Goal: Information Seeking & Learning: Understand process/instructions

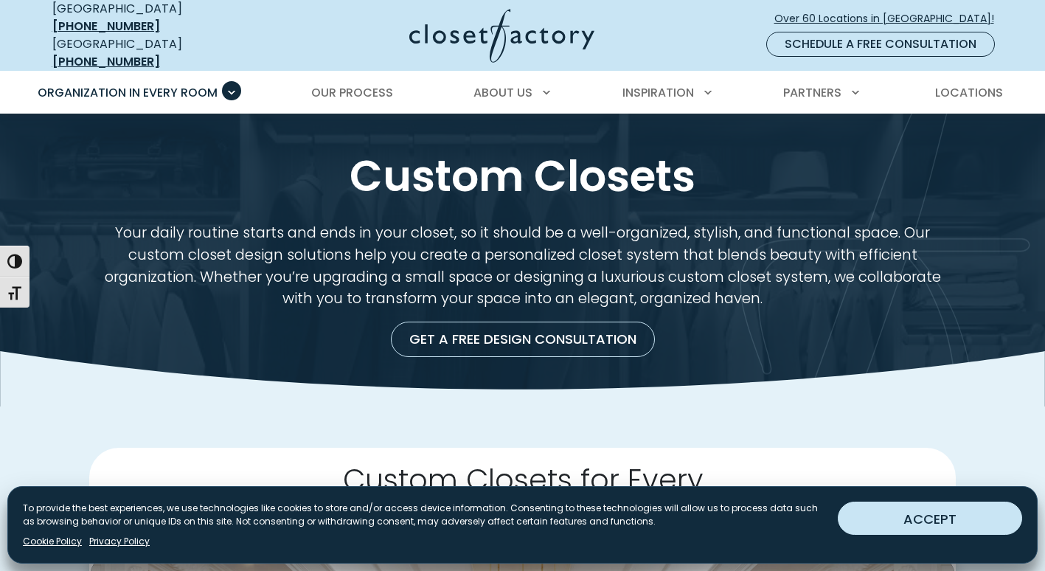
click at [949, 521] on button "ACCEPT" at bounding box center [930, 518] width 184 height 33
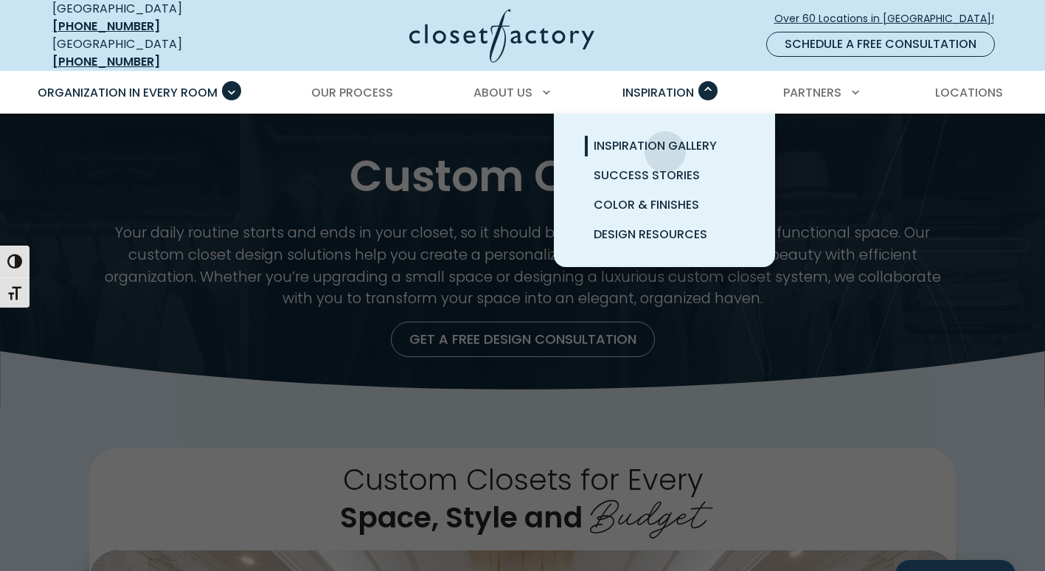
click at [665, 141] on span "Inspiration Gallery" at bounding box center [655, 145] width 123 height 17
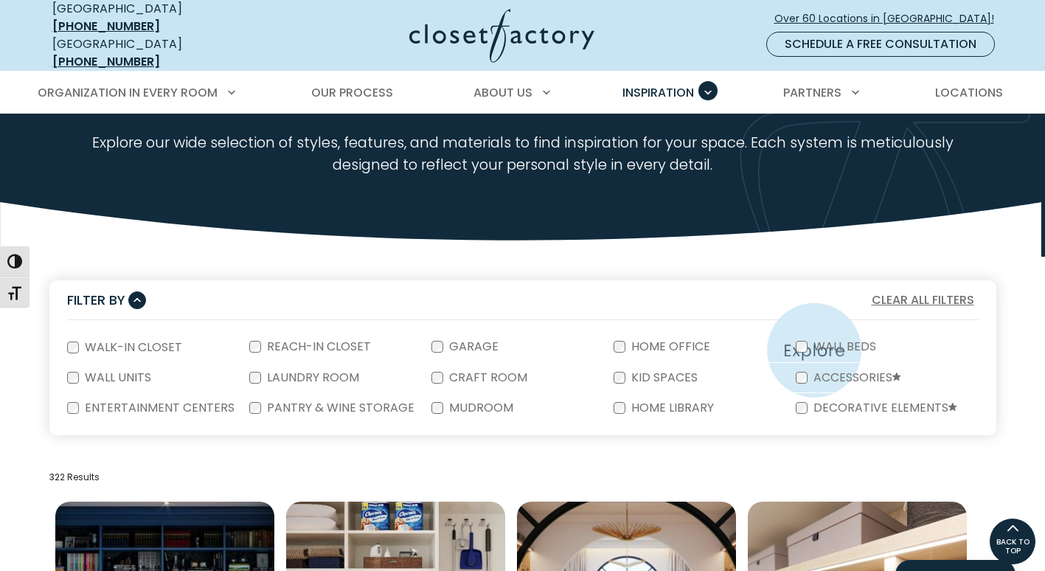
scroll to position [74, 0]
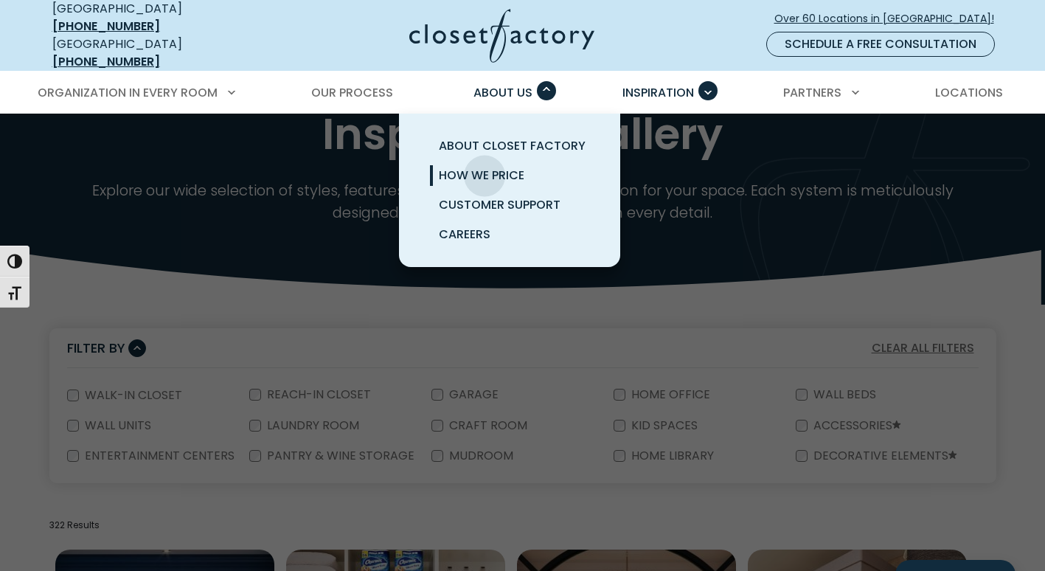
click at [485, 167] on span "How We Price" at bounding box center [482, 175] width 86 height 17
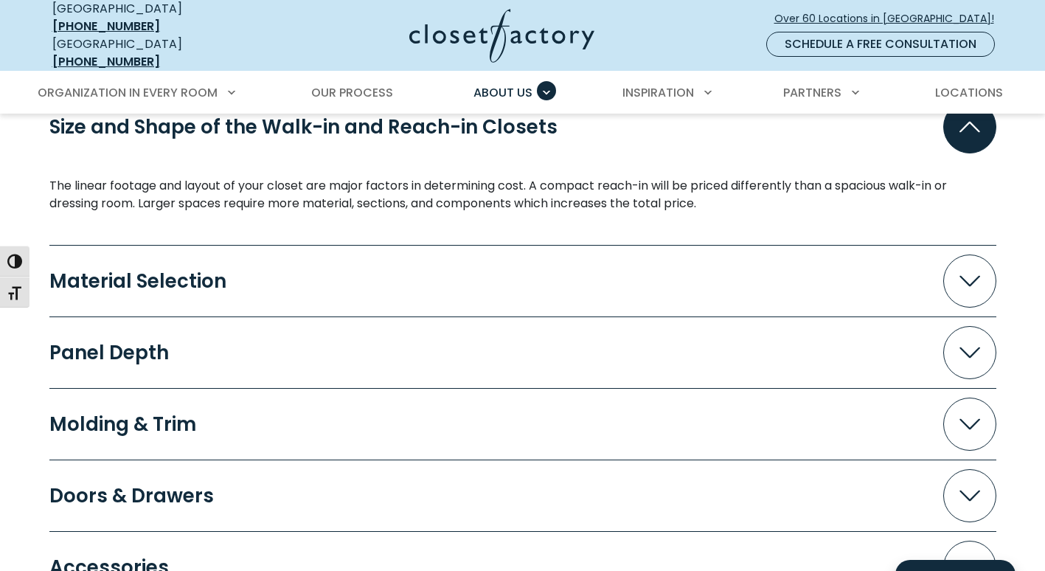
scroll to position [1401, 0]
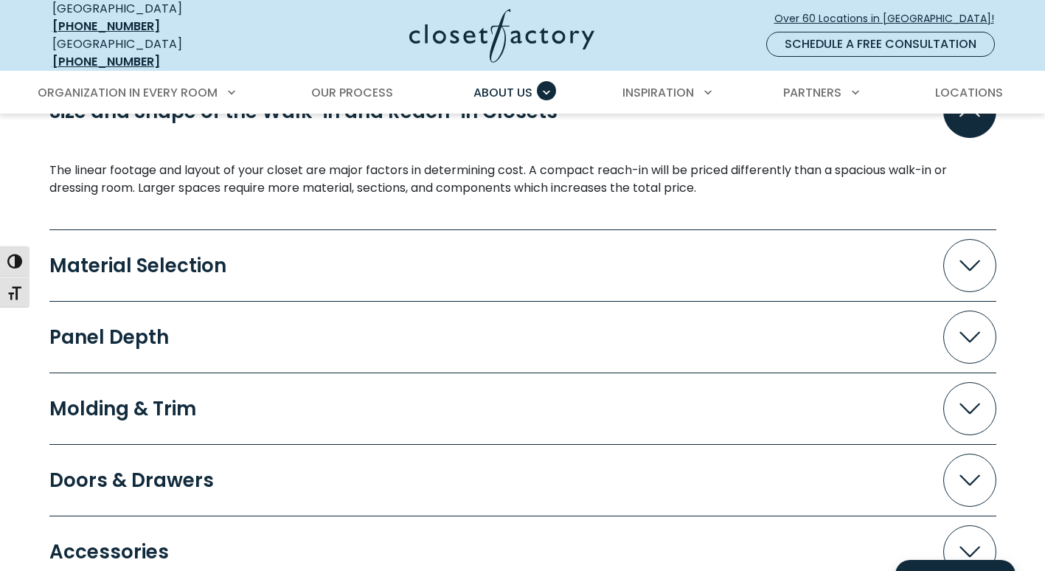
click at [967, 263] on span "Accordion" at bounding box center [969, 265] width 53 height 53
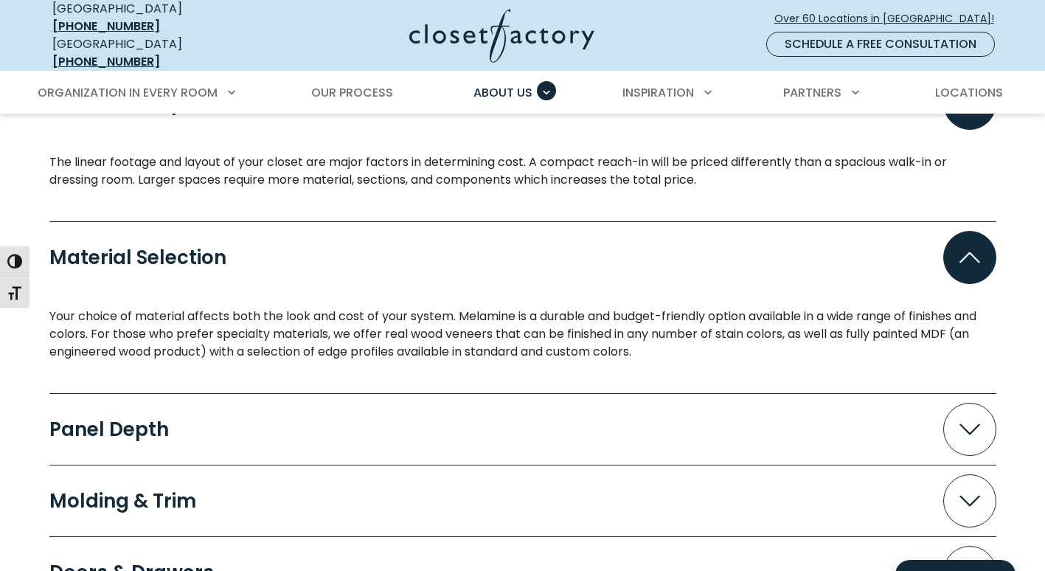
scroll to position [1549, 0]
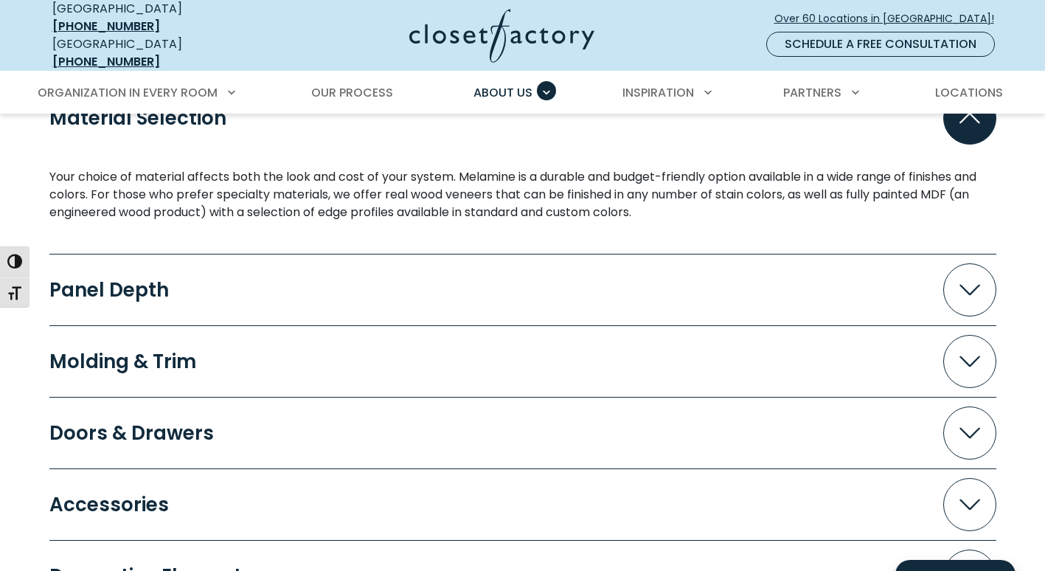
click at [967, 263] on span "Accordion" at bounding box center [969, 289] width 53 height 53
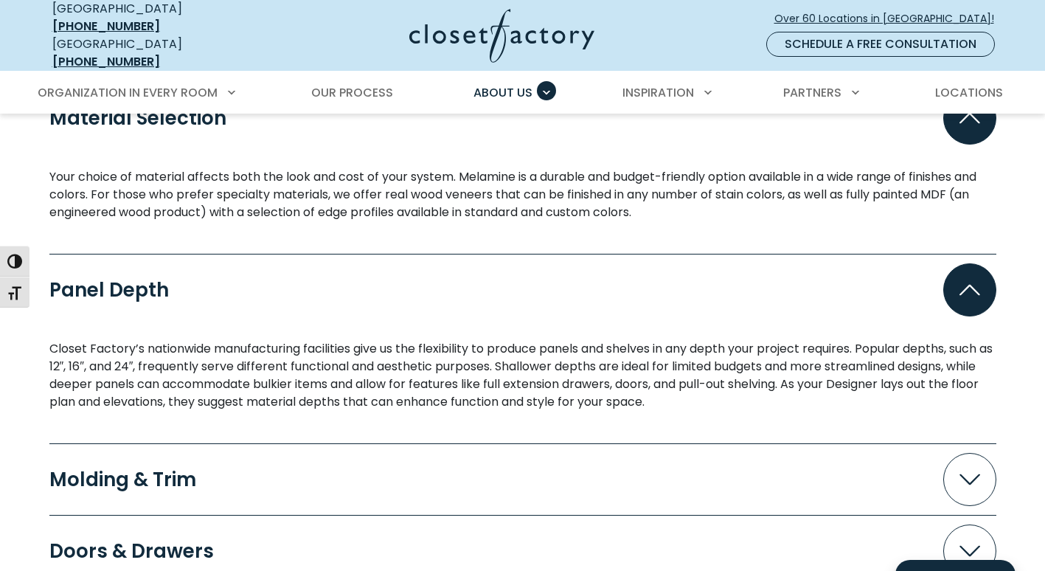
scroll to position [1770, 0]
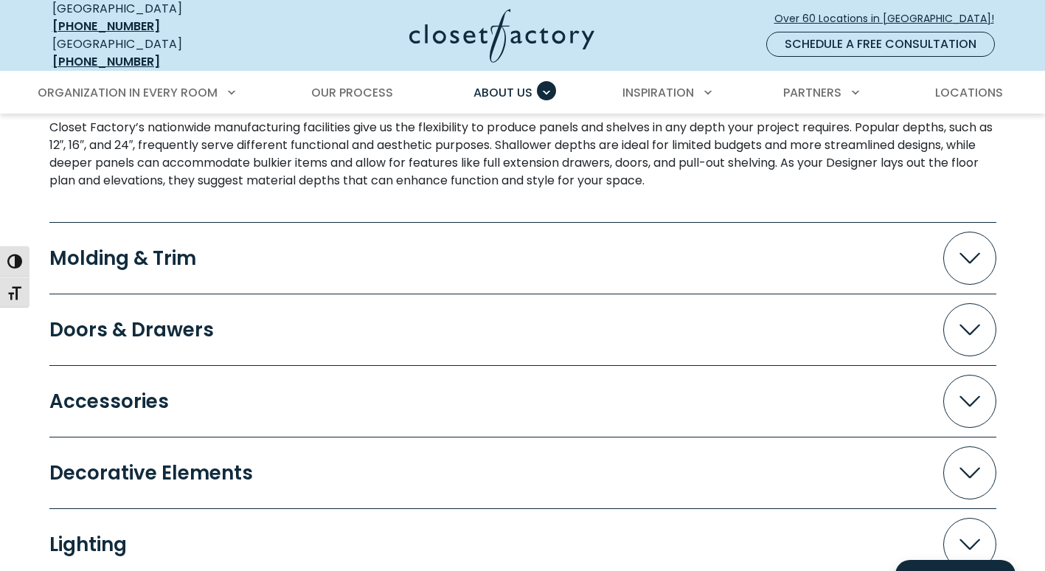
click at [972, 240] on span "Accordion" at bounding box center [969, 258] width 53 height 53
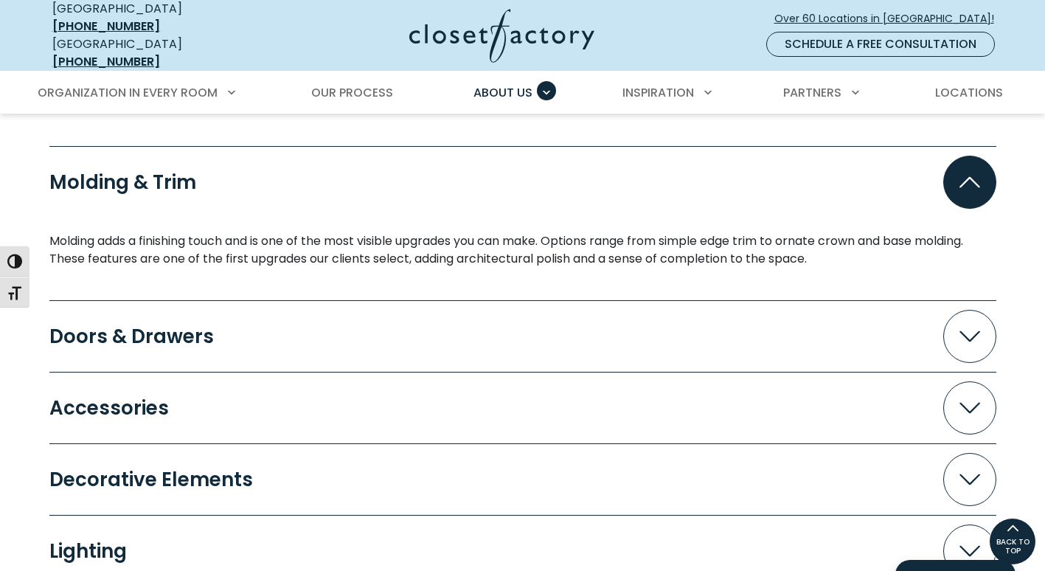
scroll to position [1844, 0]
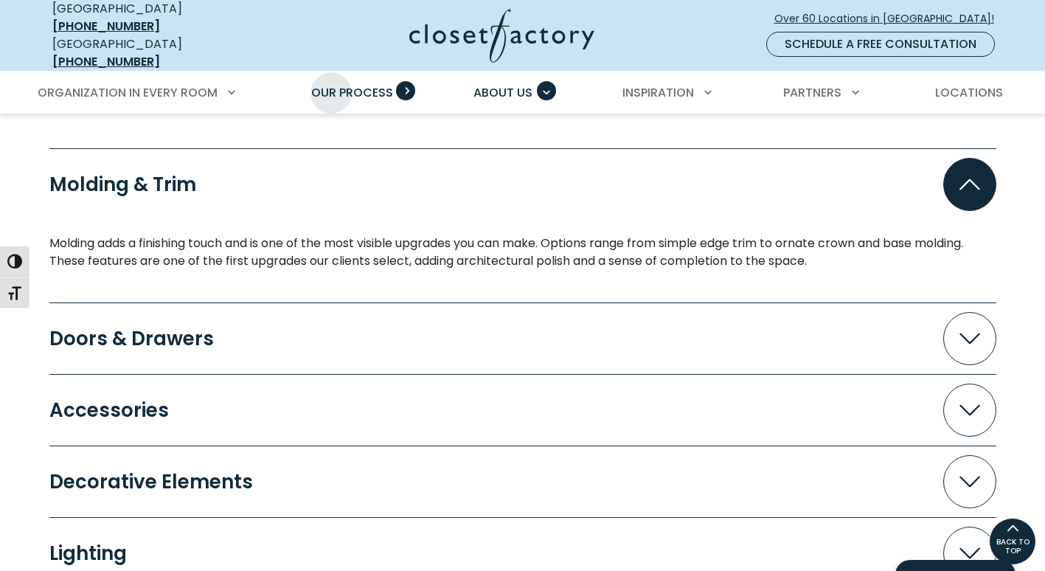
click at [331, 84] on span "Our Process" at bounding box center [352, 92] width 82 height 17
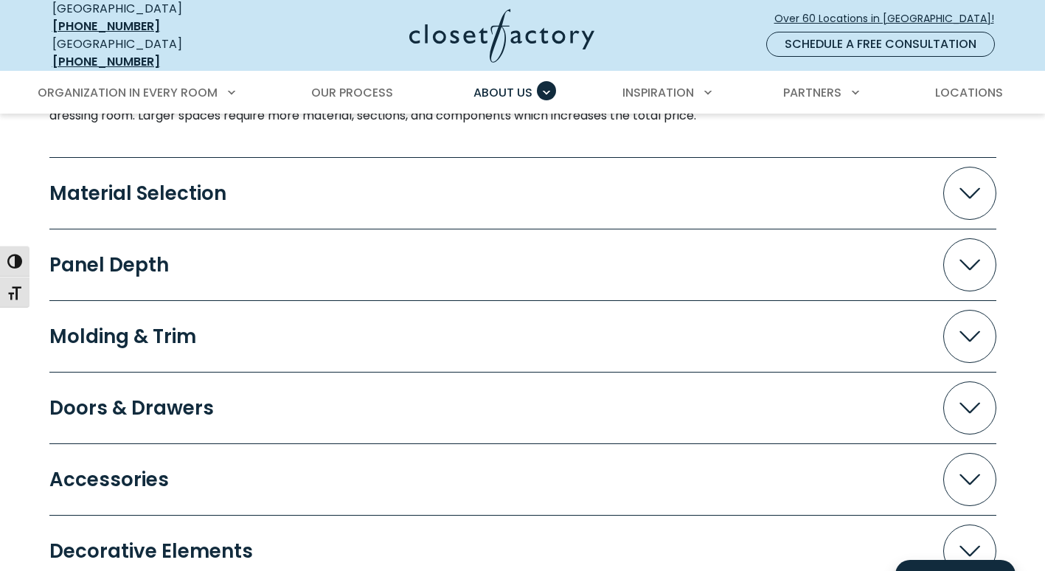
scroll to position [1475, 0]
